Goal: Information Seeking & Learning: Learn about a topic

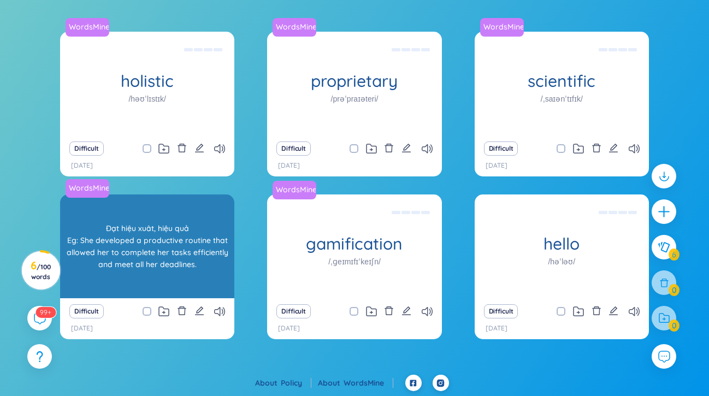
scroll to position [138, 0]
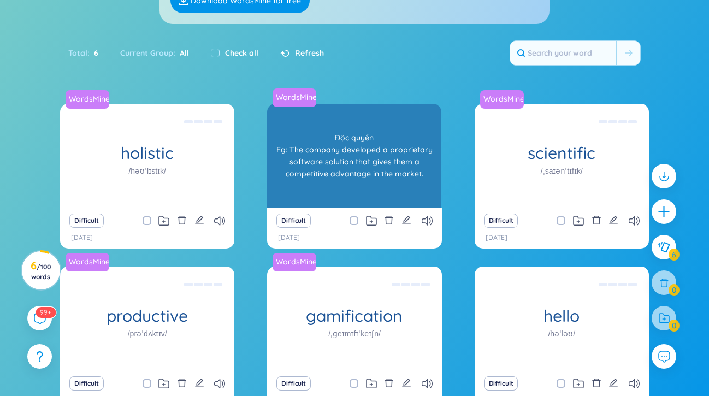
click at [344, 169] on div "Độc quyền Eg: The company developed a proprietary software solution that gives …" at bounding box center [353, 155] width 163 height 98
click at [363, 154] on div "Độc quyền Eg: The company developed a proprietary software solution that gives …" at bounding box center [353, 155] width 163 height 98
click at [288, 93] on link "WordsMine" at bounding box center [294, 97] width 46 height 11
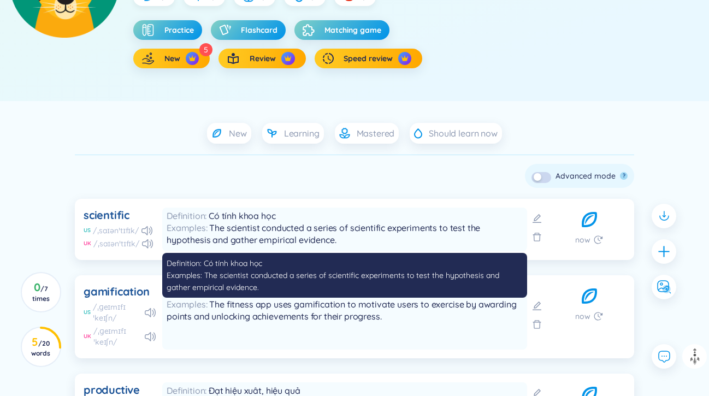
scroll to position [234, 0]
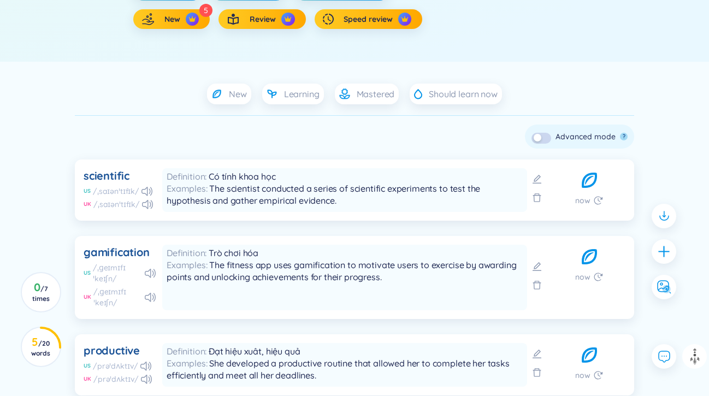
click at [144, 197] on div "scientific US /ˌsaɪənˈtɪfɪk/ UK /ˌsaɪənˈtɪfɪk/" at bounding box center [120, 190] width 72 height 44
click at [143, 205] on icon at bounding box center [147, 204] width 11 height 9
click at [149, 192] on icon at bounding box center [146, 191] width 11 height 9
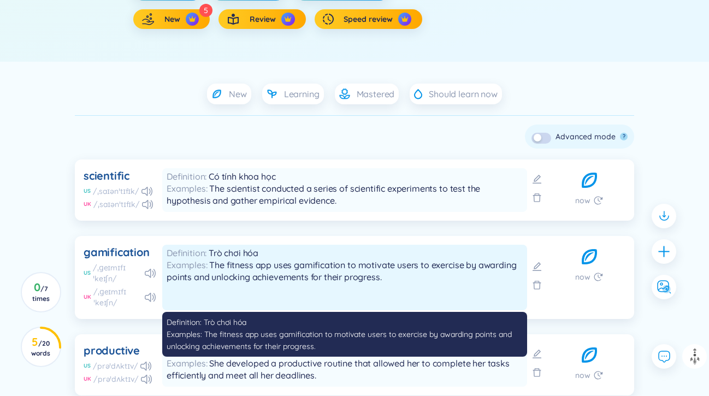
scroll to position [232, 0]
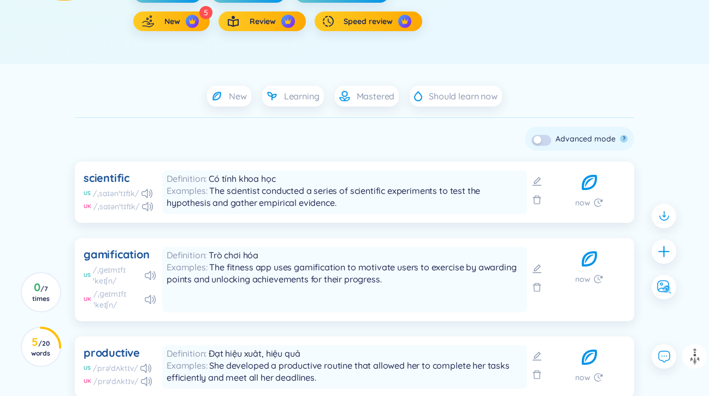
click at [587, 181] on icon at bounding box center [589, 182] width 15 height 15
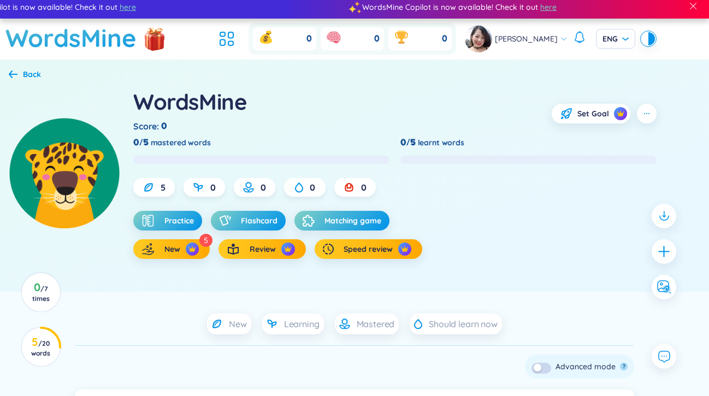
scroll to position [0, 0]
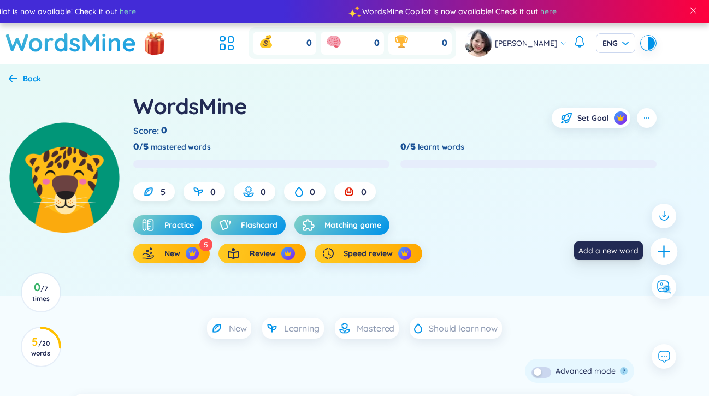
click at [667, 251] on icon "plus" at bounding box center [663, 251] width 12 height 1
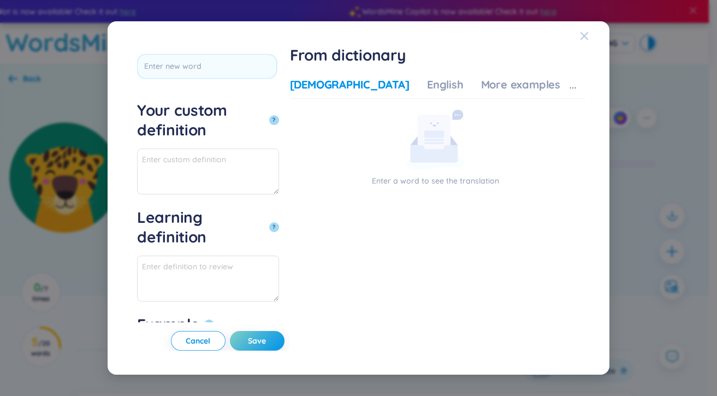
click at [586, 33] on icon "Close" at bounding box center [584, 36] width 8 height 8
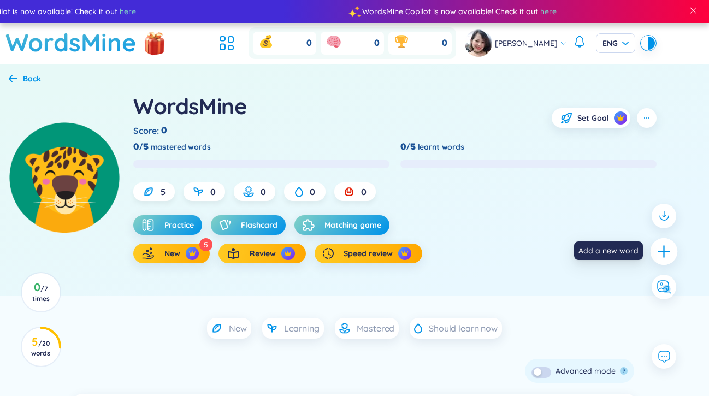
click at [667, 248] on icon "plus" at bounding box center [663, 251] width 15 height 15
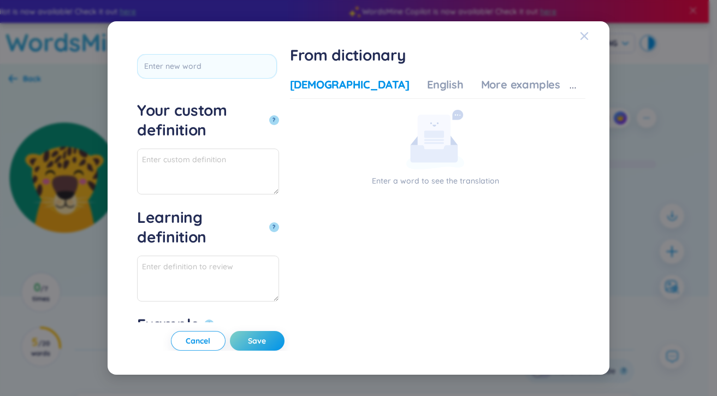
click at [594, 29] on span "Close" at bounding box center [594, 35] width 29 height 29
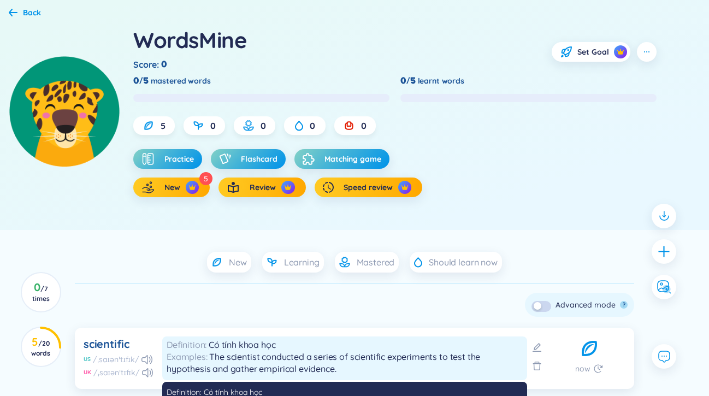
scroll to position [84, 0]
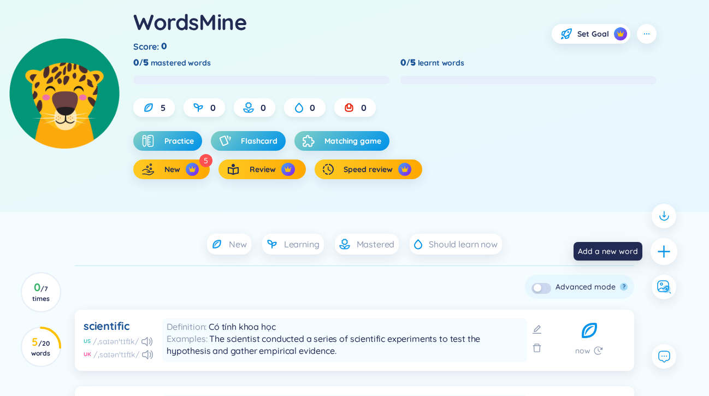
click at [667, 254] on icon "plus" at bounding box center [663, 251] width 15 height 15
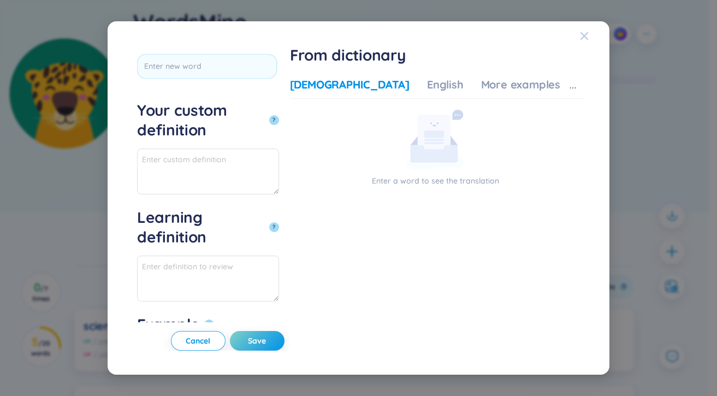
click at [589, 31] on span "Close" at bounding box center [594, 35] width 29 height 29
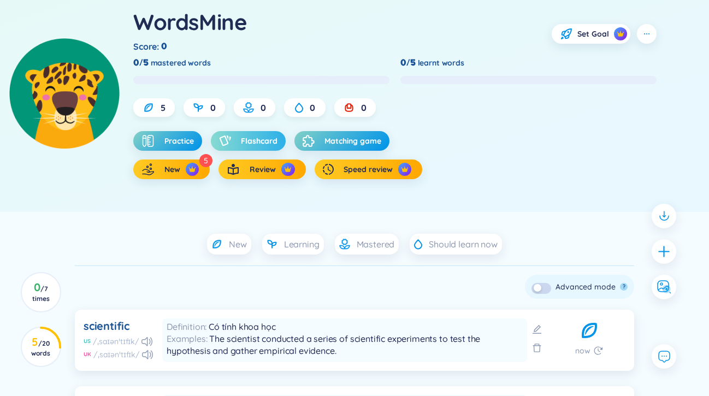
click at [248, 145] on span "Flashcard" at bounding box center [259, 140] width 37 height 11
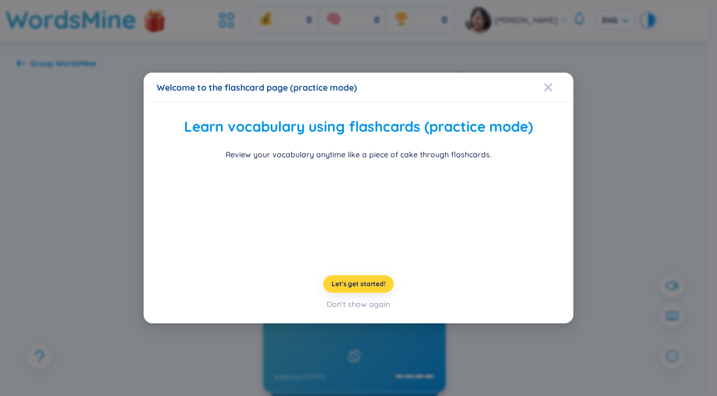
click at [367, 293] on button "Let's get started!" at bounding box center [358, 283] width 70 height 17
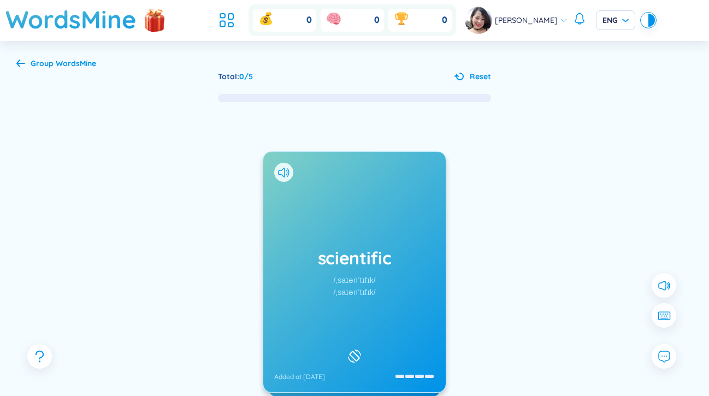
scroll to position [2, 0]
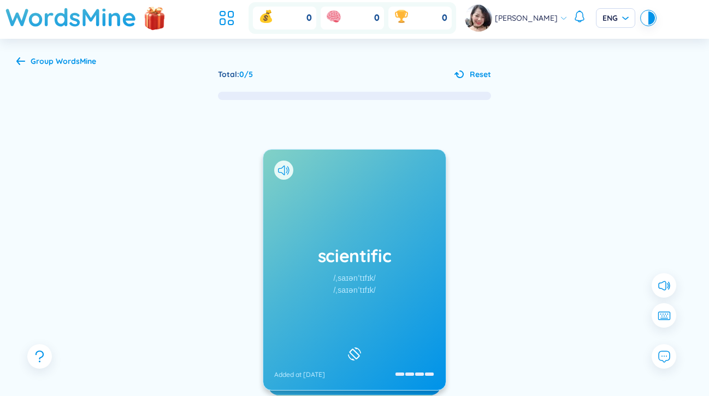
click at [374, 253] on h1 "scientific" at bounding box center [354, 256] width 161 height 24
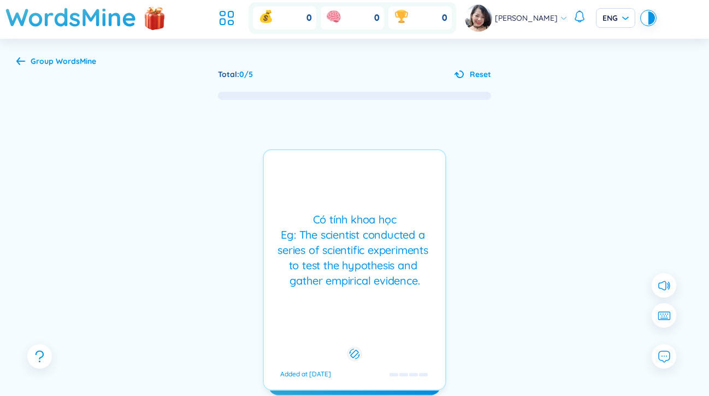
click at [374, 253] on div "Có tính khoa học Eg: The scientist conducted a series of scientific experiments…" at bounding box center [354, 250] width 170 height 76
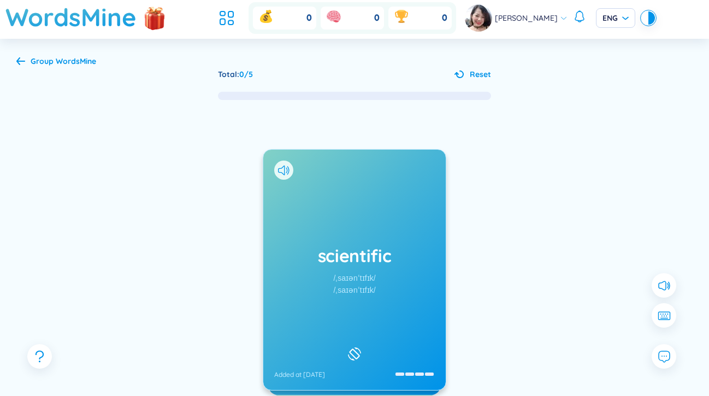
click at [493, 254] on div "scientific /ˌsaɪənˈtɪfɪk/ /ˌsaɪənˈtɪfɪk/ Added at [DATE] Có tính [PERSON_NAME] …" at bounding box center [354, 280] width 676 height 359
click at [372, 217] on div "scientific /ˌsaɪənˈtɪfɪk/ /ˌsaɪənˈtɪfɪk/ Added at [DATE]" at bounding box center [354, 270] width 182 height 240
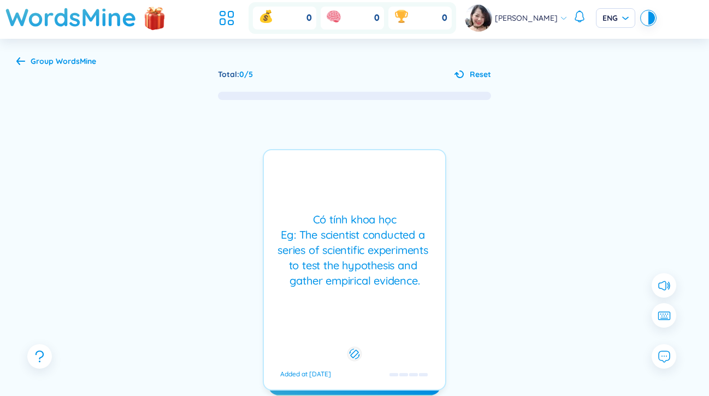
click at [14, 62] on div "Group WordsMine Total : 0 / 5 Reset scientific /ˌsaɪənˈtɪfɪk/ /ˌsaɪənˈtɪfɪk/ Ad…" at bounding box center [354, 258] width 709 height 438
click at [20, 62] on icon at bounding box center [20, 61] width 9 height 8
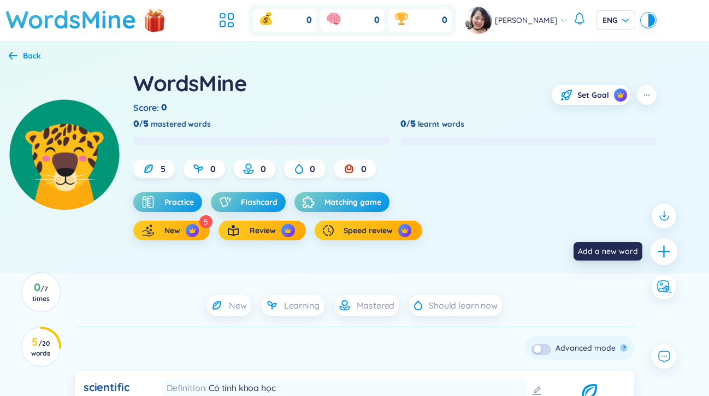
click at [658, 257] on icon "plus" at bounding box center [663, 251] width 15 height 15
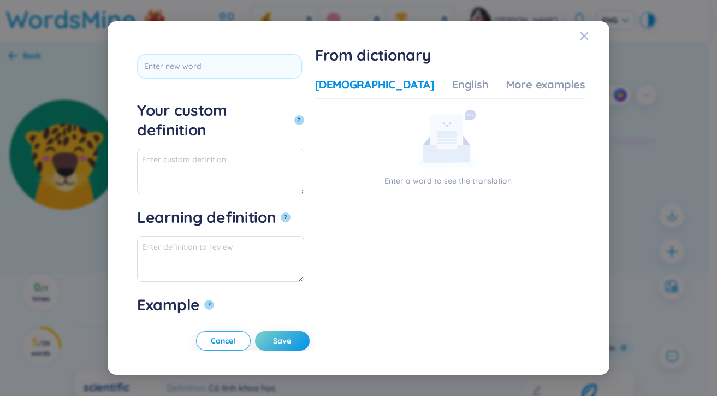
click at [277, 81] on form "*Tap to edit word Your custom definition ? Learning definition ? Example ?" at bounding box center [223, 183] width 173 height 277
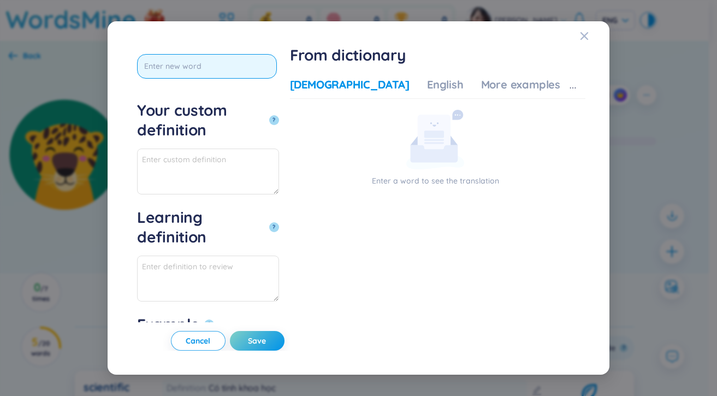
click at [264, 68] on input "text" at bounding box center [207, 66] width 140 height 25
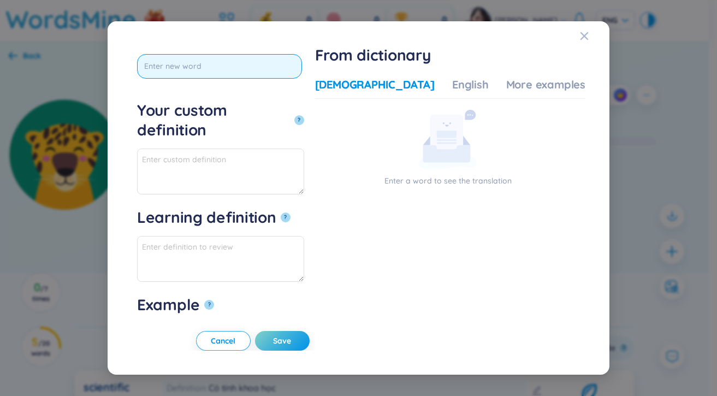
type input "a"
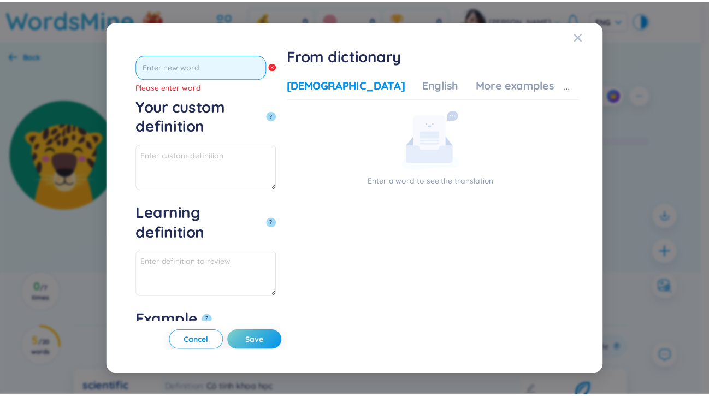
scroll to position [15, 0]
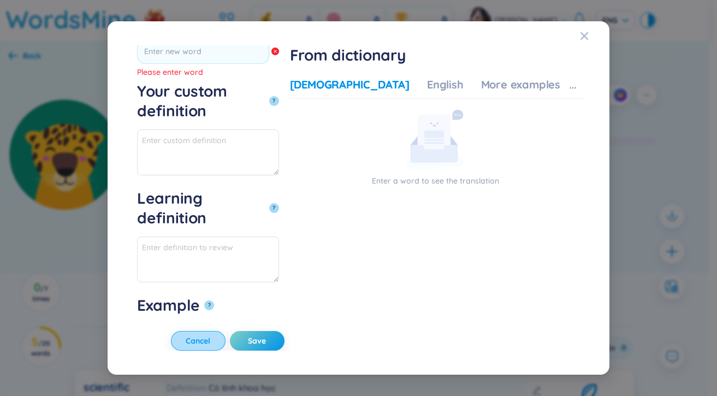
click at [210, 339] on span "Cancel" at bounding box center [198, 340] width 25 height 11
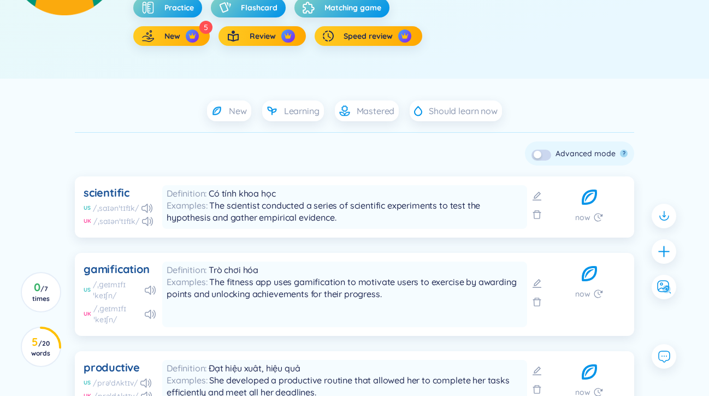
scroll to position [0, 0]
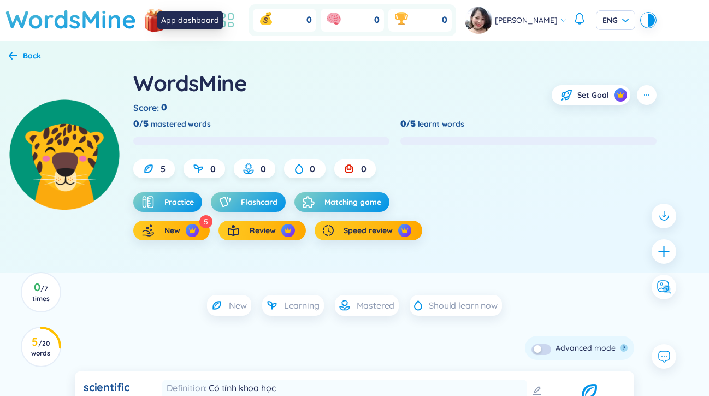
click at [236, 23] on icon at bounding box center [227, 20] width 20 height 20
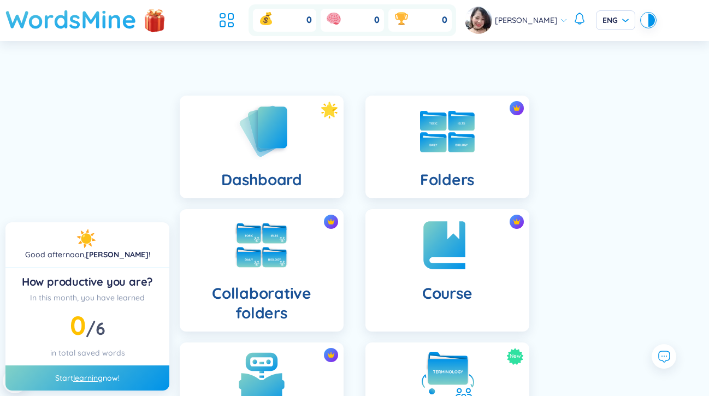
click at [85, 25] on h1 "WordsMine" at bounding box center [70, 19] width 131 height 39
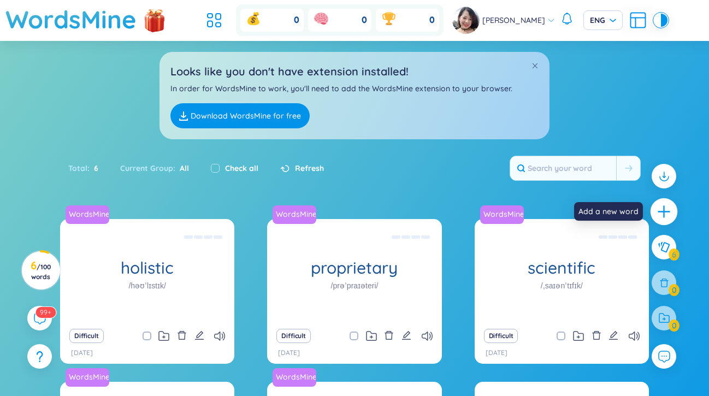
click at [661, 212] on icon "plus" at bounding box center [663, 211] width 15 height 15
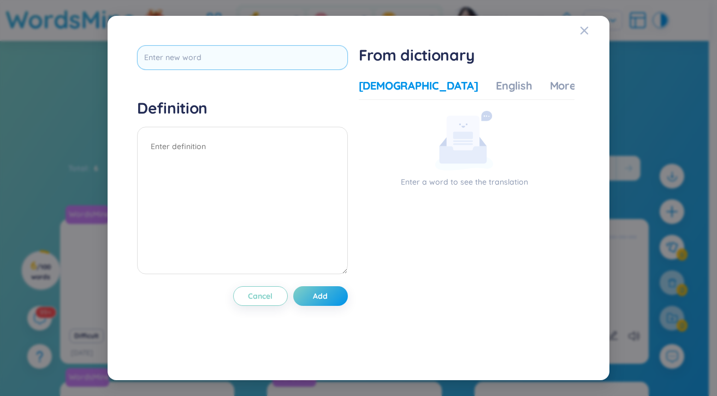
click at [195, 57] on input "text" at bounding box center [242, 57] width 211 height 25
type input "overwhelming"
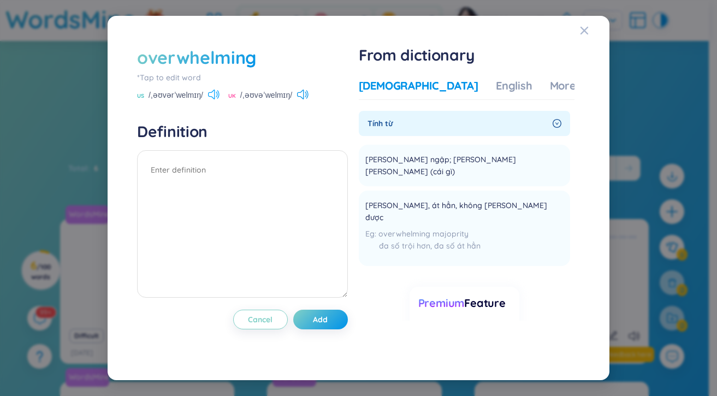
click at [210, 93] on icon at bounding box center [213, 95] width 11 height 10
click at [300, 93] on icon at bounding box center [302, 95] width 11 height 10
click at [476, 102] on div "Vietnamese English More examples Tính [PERSON_NAME] ngập; [PERSON_NAME] [PERSON…" at bounding box center [467, 199] width 216 height 242
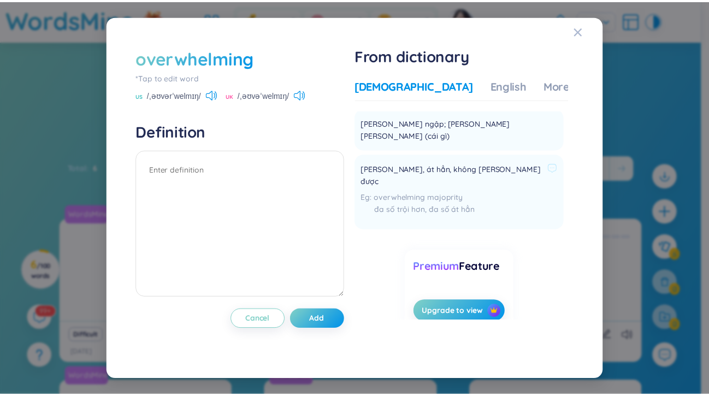
scroll to position [37, 0]
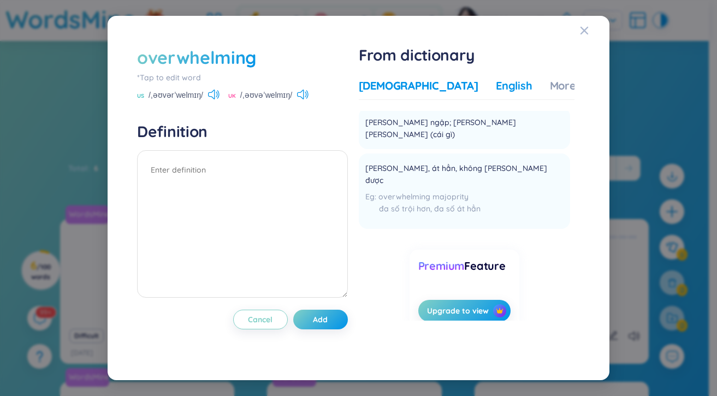
click at [496, 83] on div "English" at bounding box center [514, 85] width 37 height 15
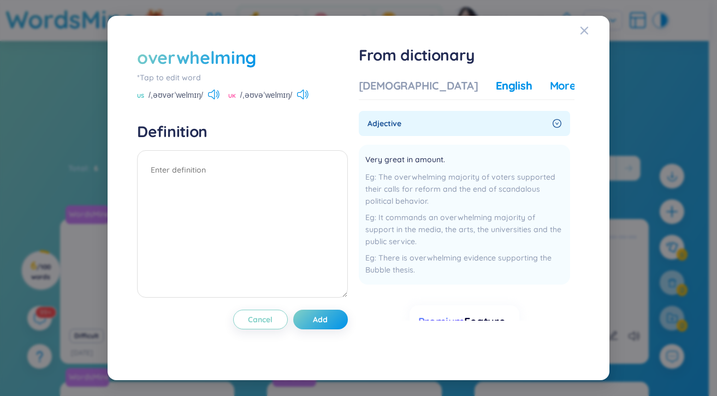
click at [550, 87] on div "More examples" at bounding box center [589, 85] width 79 height 15
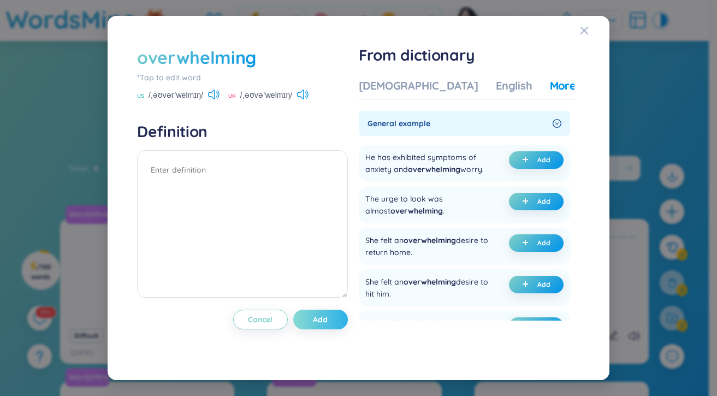
click at [327, 316] on span "Add" at bounding box center [320, 319] width 15 height 11
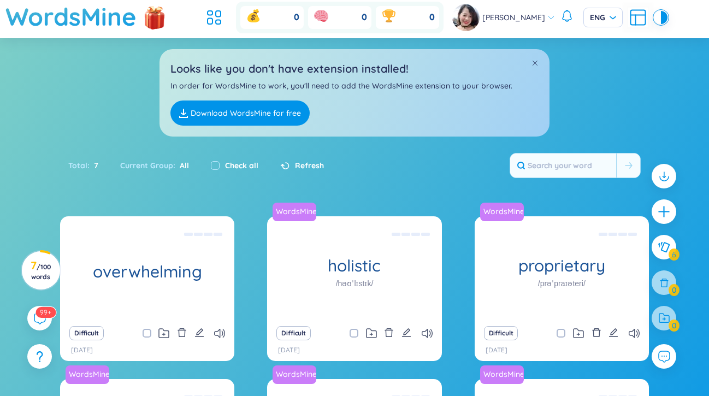
scroll to position [0, 0]
